Goal: Browse casually: Explore the website without a specific task or goal

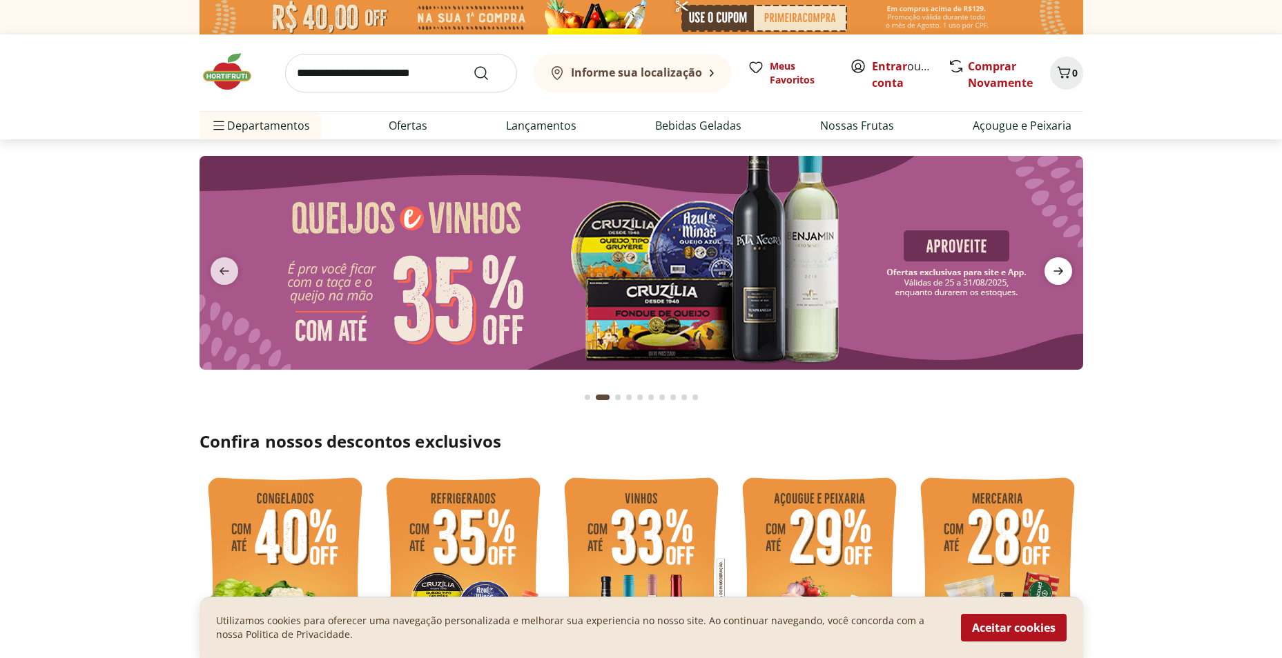
click at [1052, 268] on icon "next" at bounding box center [1058, 271] width 17 height 17
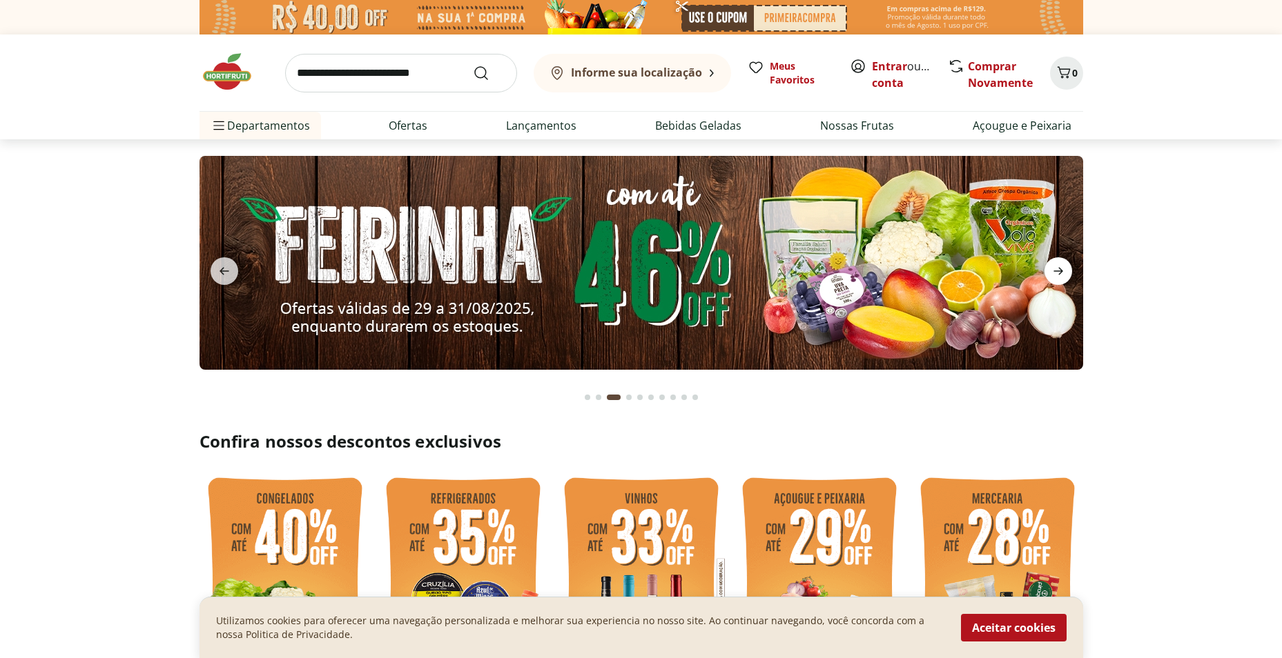
click at [1053, 268] on icon "next" at bounding box center [1058, 271] width 17 height 17
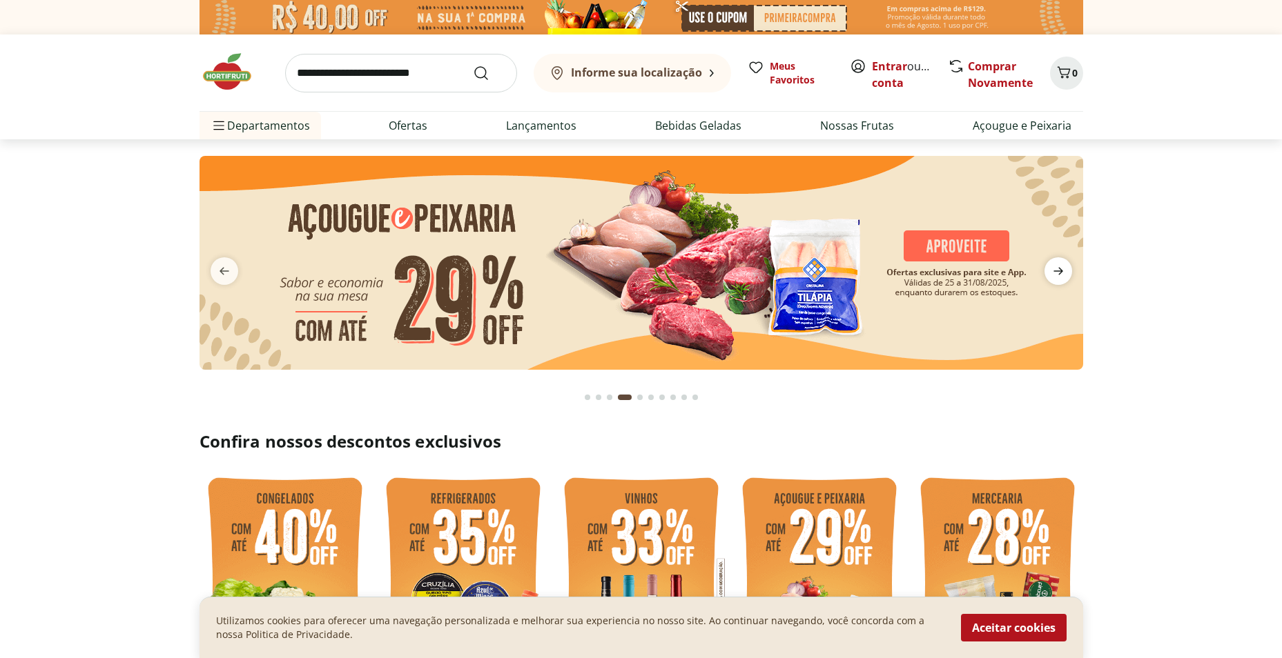
click at [1053, 268] on icon "next" at bounding box center [1058, 271] width 17 height 17
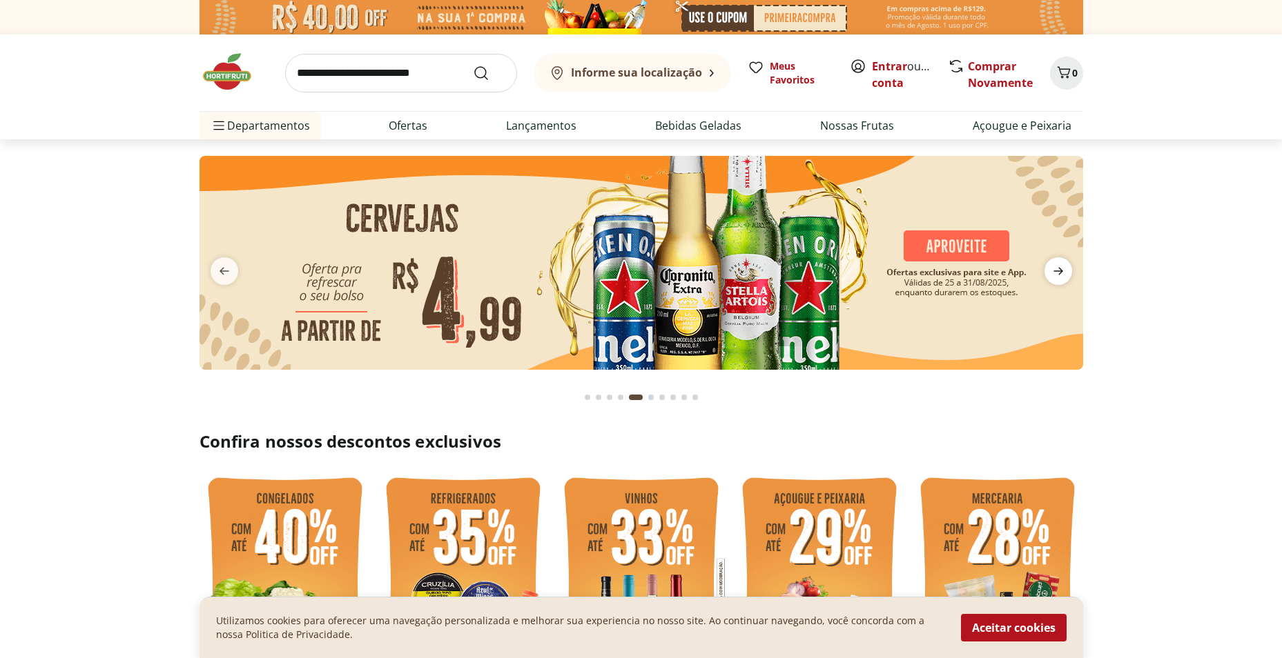
click at [1053, 268] on icon "next" at bounding box center [1058, 271] width 17 height 17
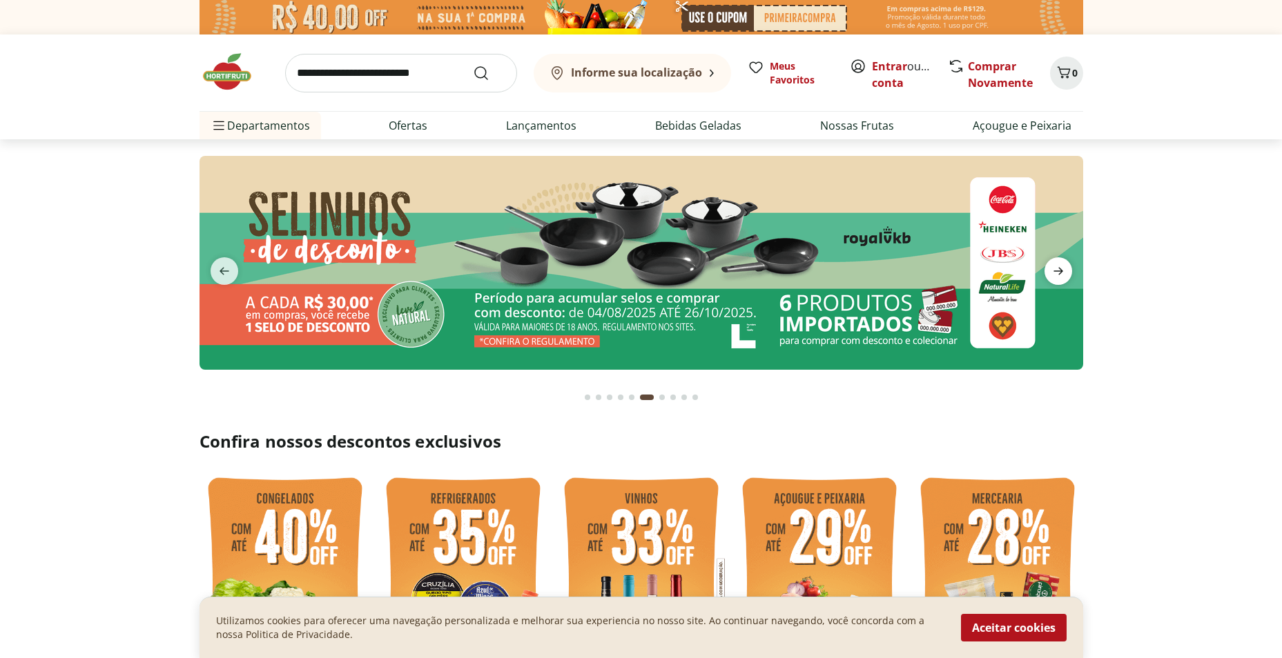
click at [1053, 268] on icon "next" at bounding box center [1058, 271] width 17 height 17
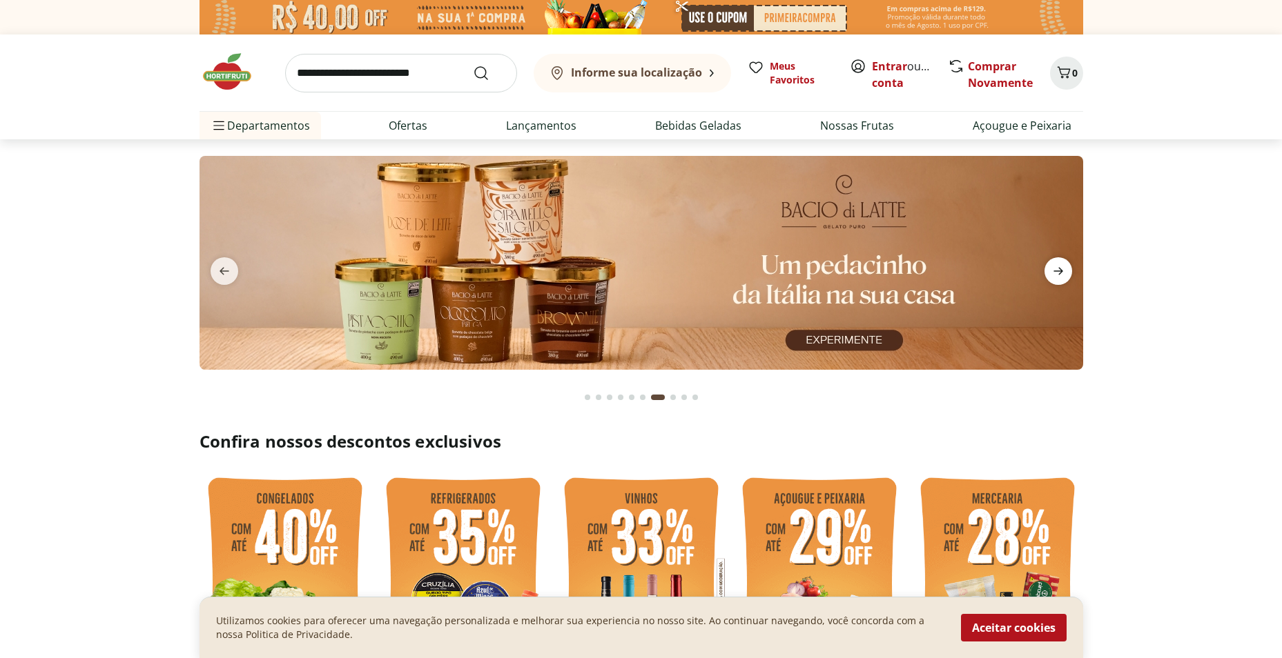
click at [1053, 268] on icon "next" at bounding box center [1058, 271] width 17 height 17
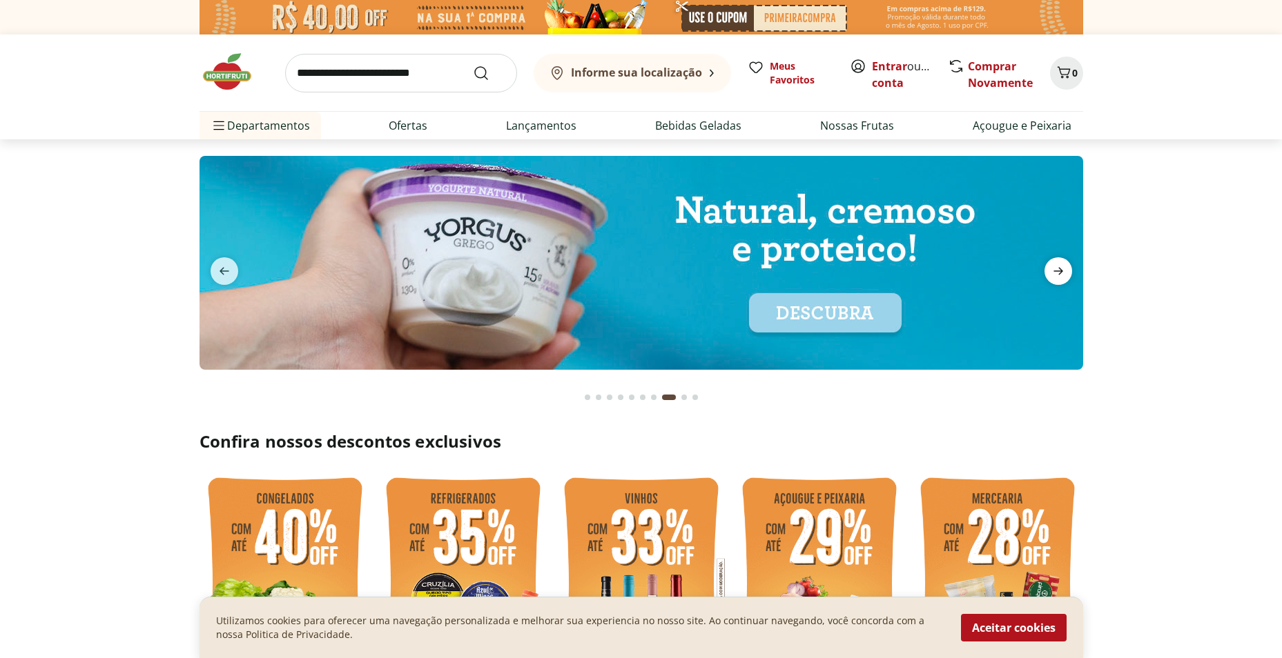
click at [1053, 268] on icon "next" at bounding box center [1058, 271] width 17 height 17
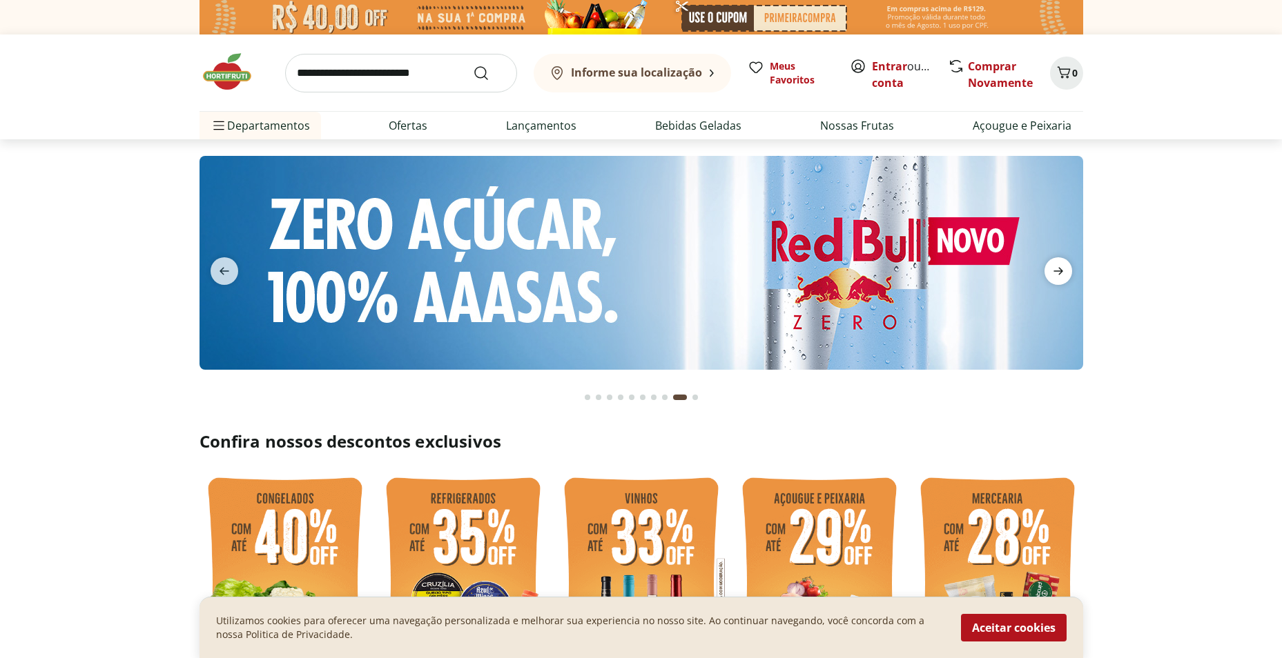
click at [1053, 268] on icon "next" at bounding box center [1058, 271] width 17 height 17
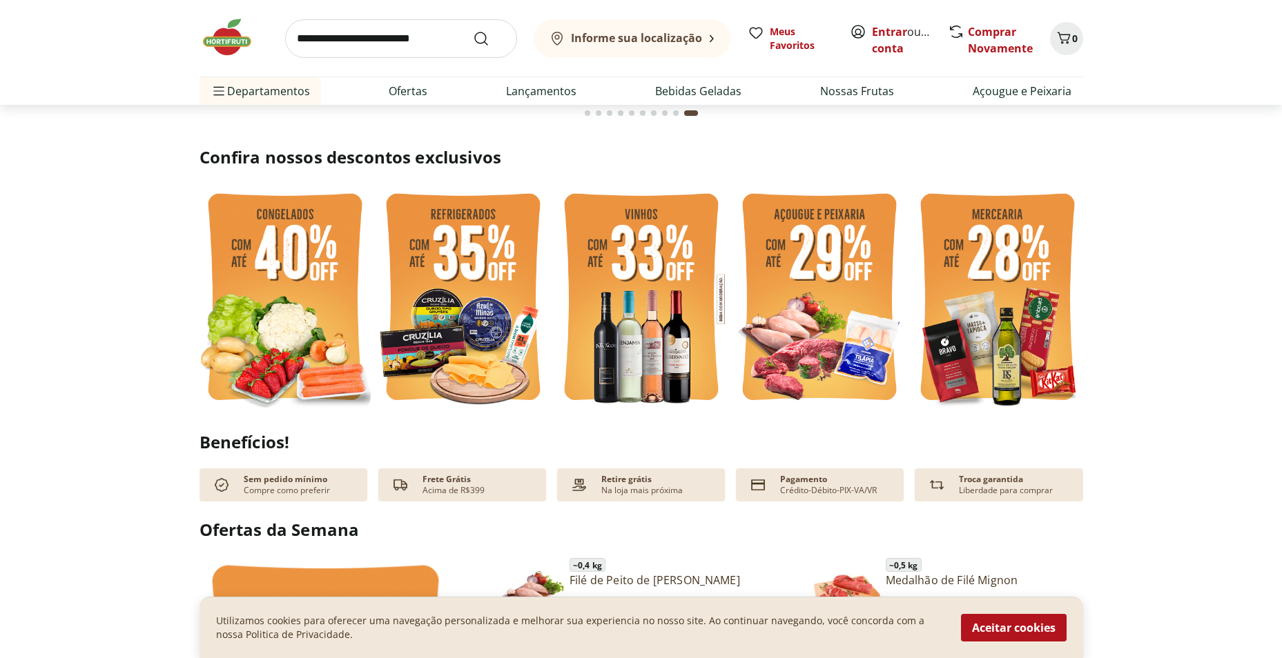
scroll to position [345, 0]
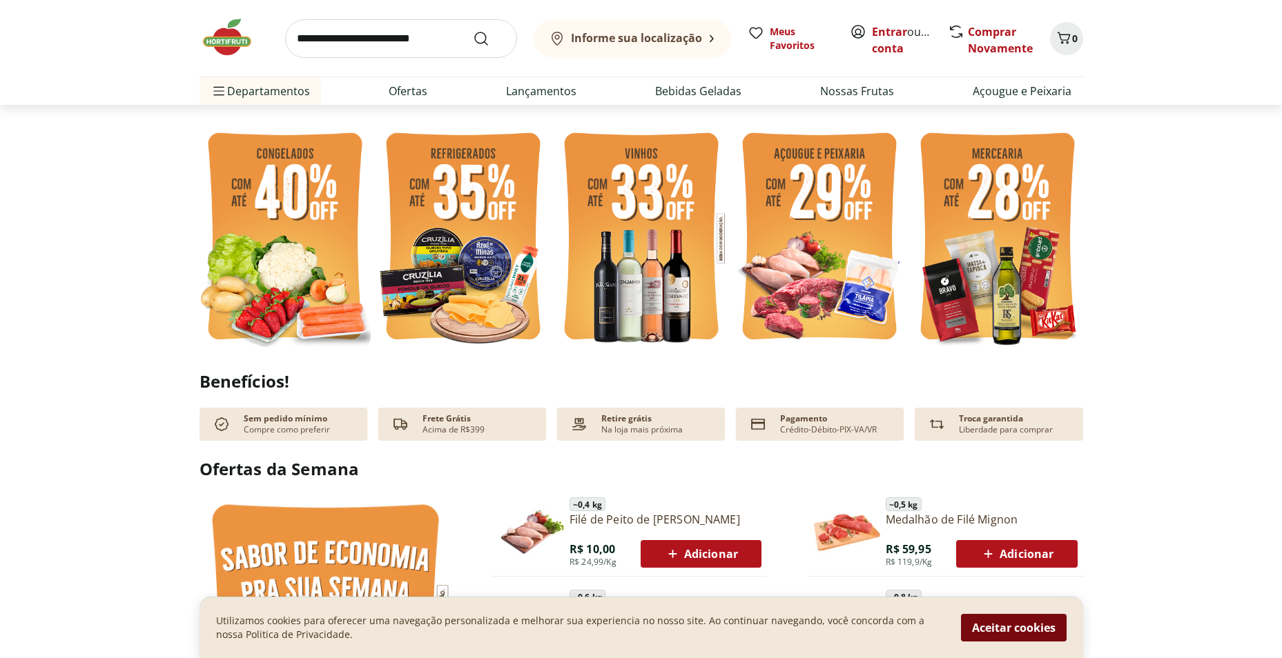
click at [1023, 629] on button "Aceitar cookies" at bounding box center [1014, 628] width 106 height 28
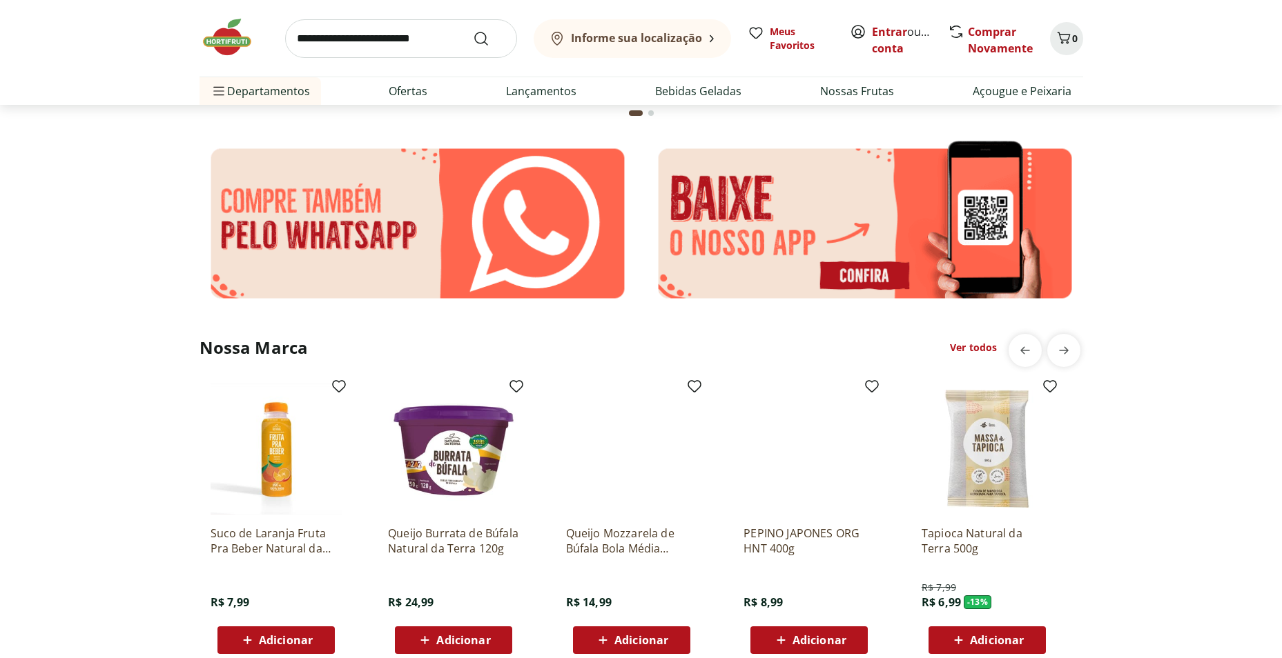
scroll to position [2347, 0]
